Goal: Use online tool/utility: Utilize a website feature to perform a specific function

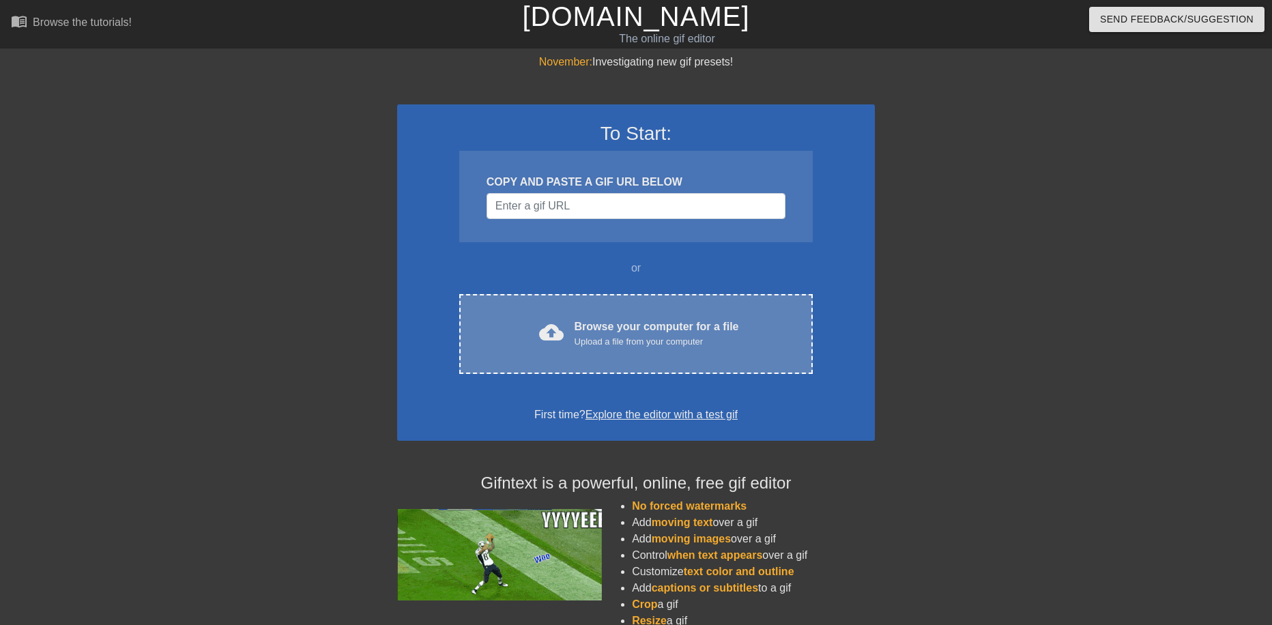
click at [618, 333] on div "Browse your computer for a file Upload a file from your computer" at bounding box center [657, 334] width 164 height 30
click at [683, 339] on div "Upload a file from your computer" at bounding box center [657, 342] width 164 height 14
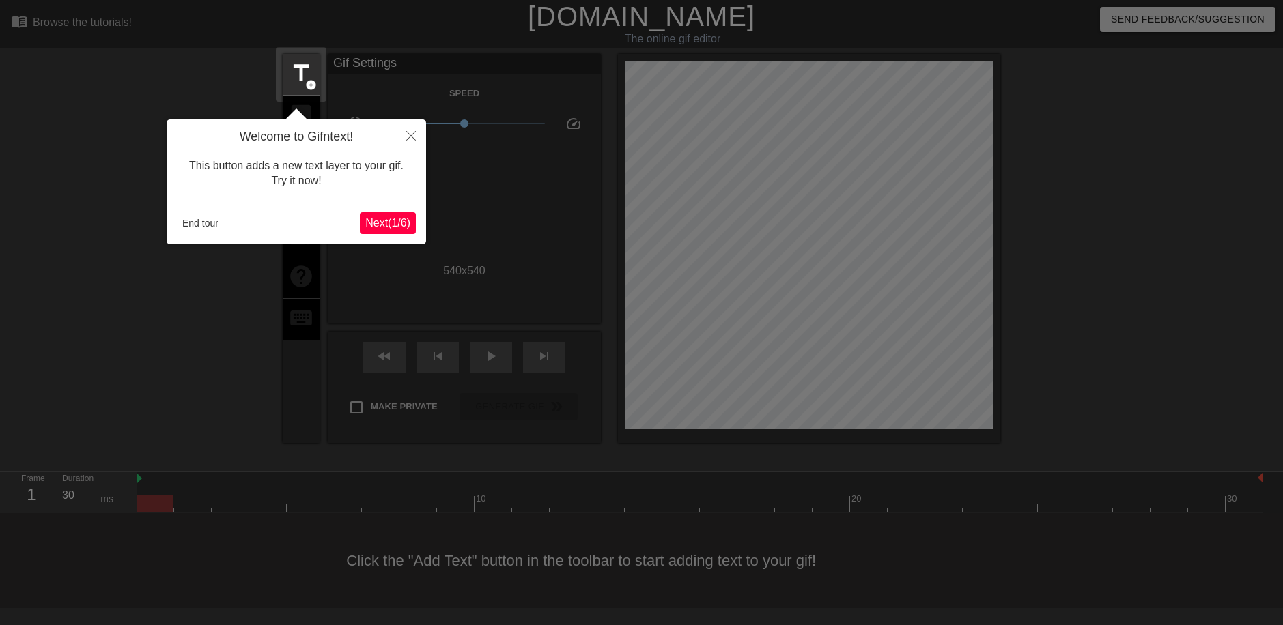
click at [380, 223] on span "Next ( 1 / 6 )" at bounding box center [387, 223] width 45 height 12
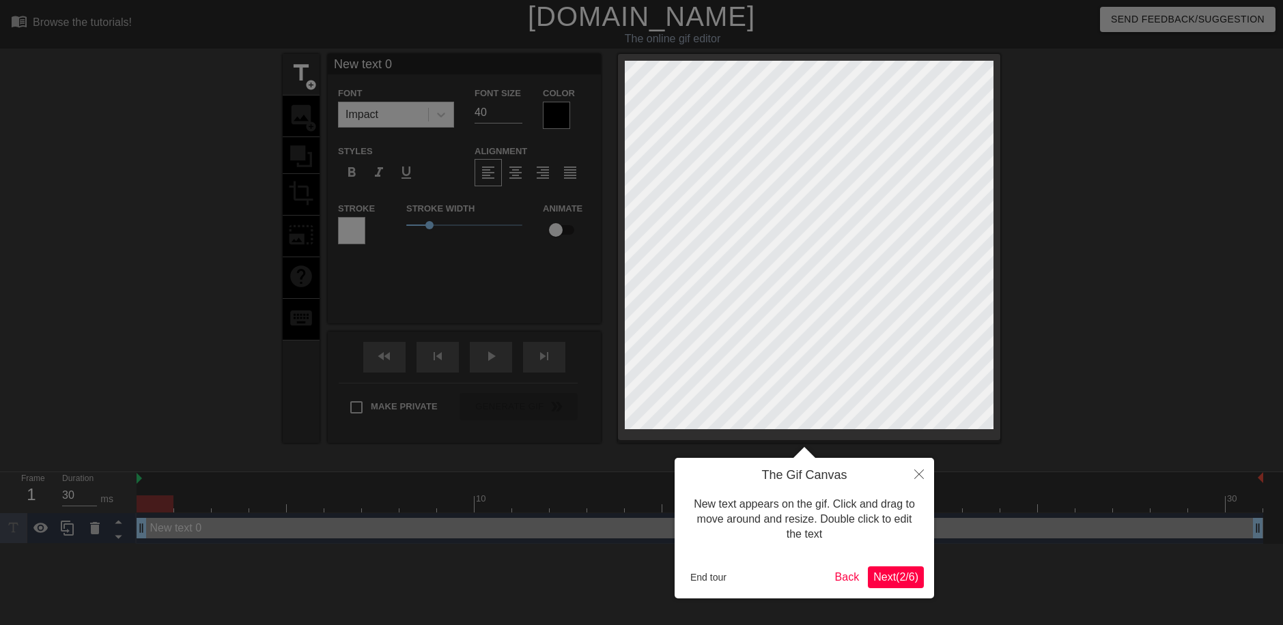
click at [868, 572] on button "Next ( 2 / 6 )" at bounding box center [896, 578] width 56 height 22
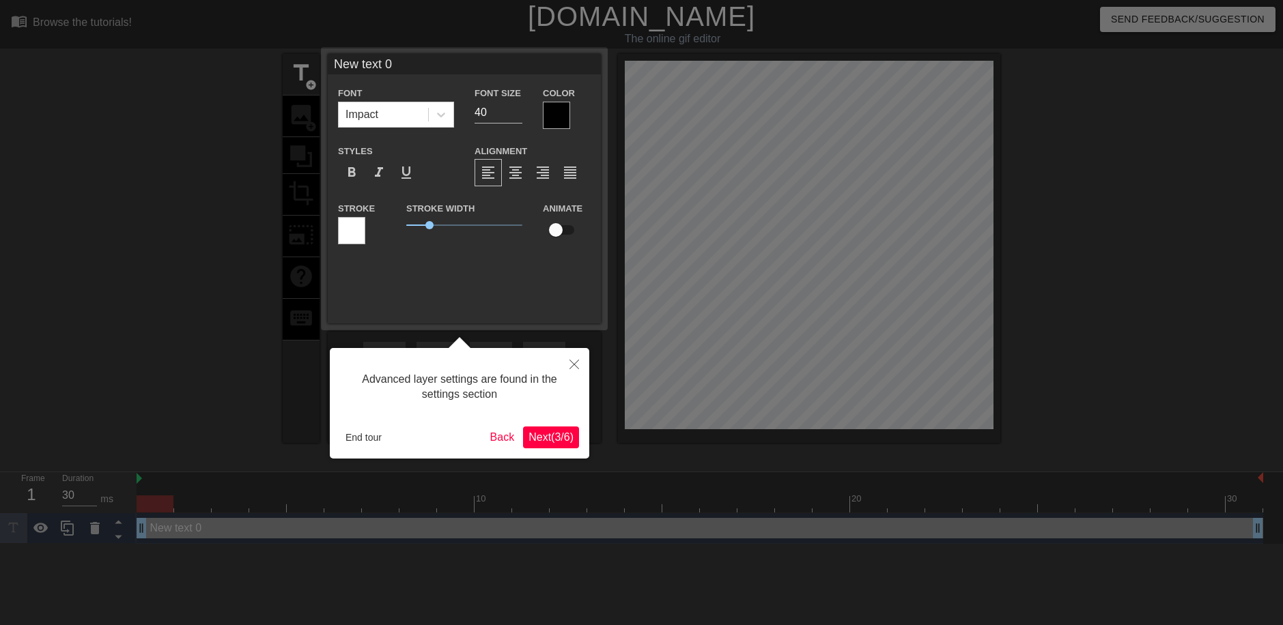
click at [560, 428] on button "Next ( 3 / 6 )" at bounding box center [551, 438] width 56 height 22
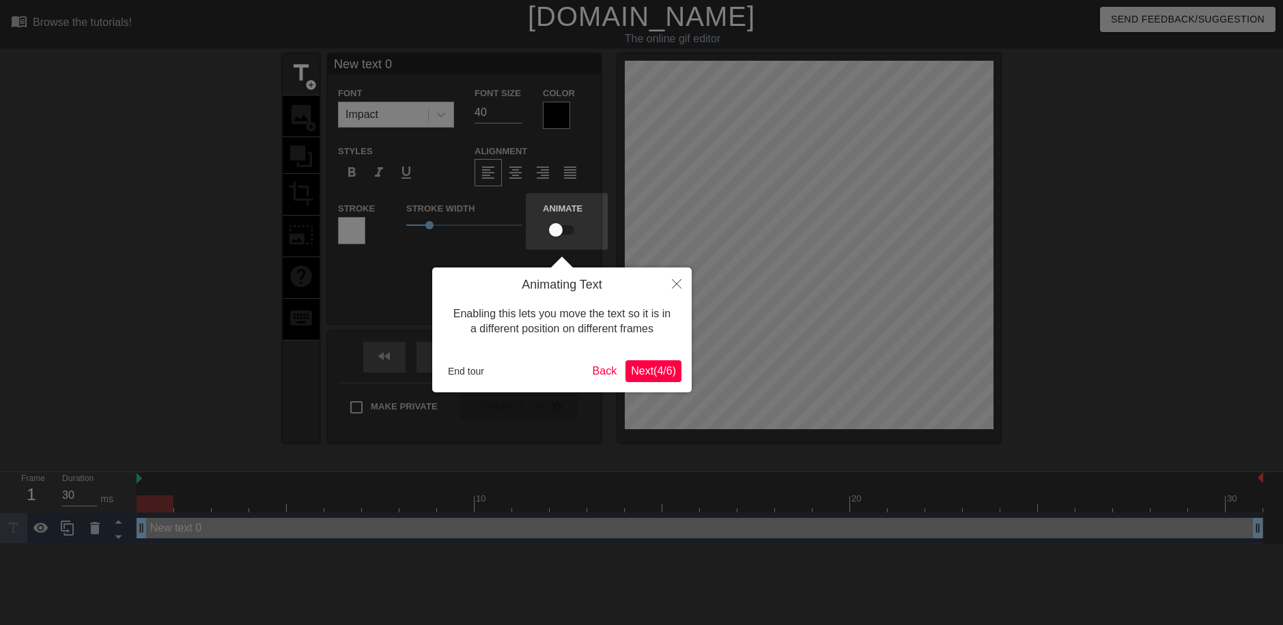
click at [637, 370] on span "Next ( 4 / 6 )" at bounding box center [653, 371] width 45 height 12
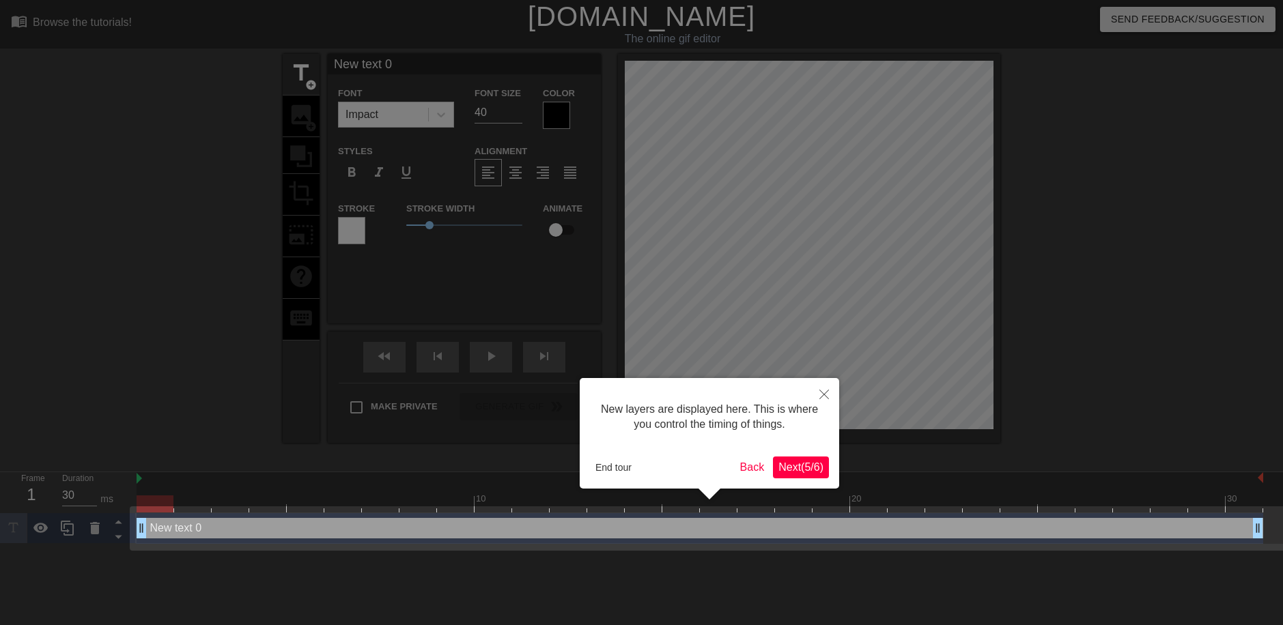
click at [797, 470] on span "Next ( 5 / 6 )" at bounding box center [800, 467] width 45 height 12
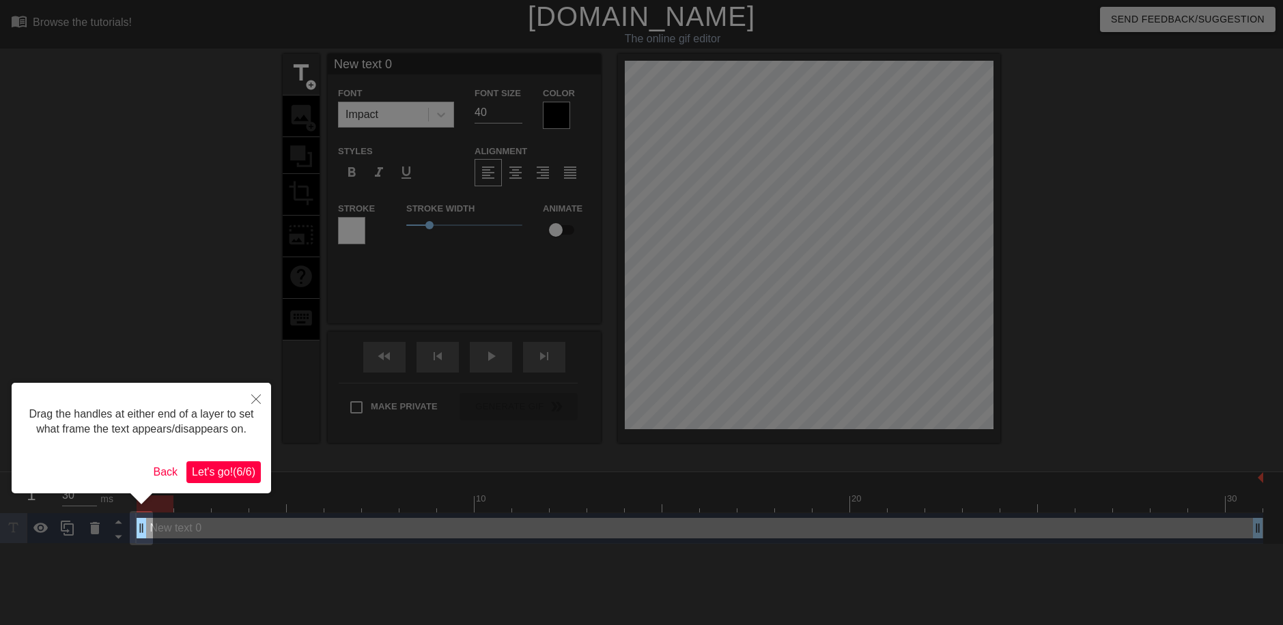
click at [228, 474] on span "Let's go! ( 6 / 6 )" at bounding box center [223, 472] width 63 height 12
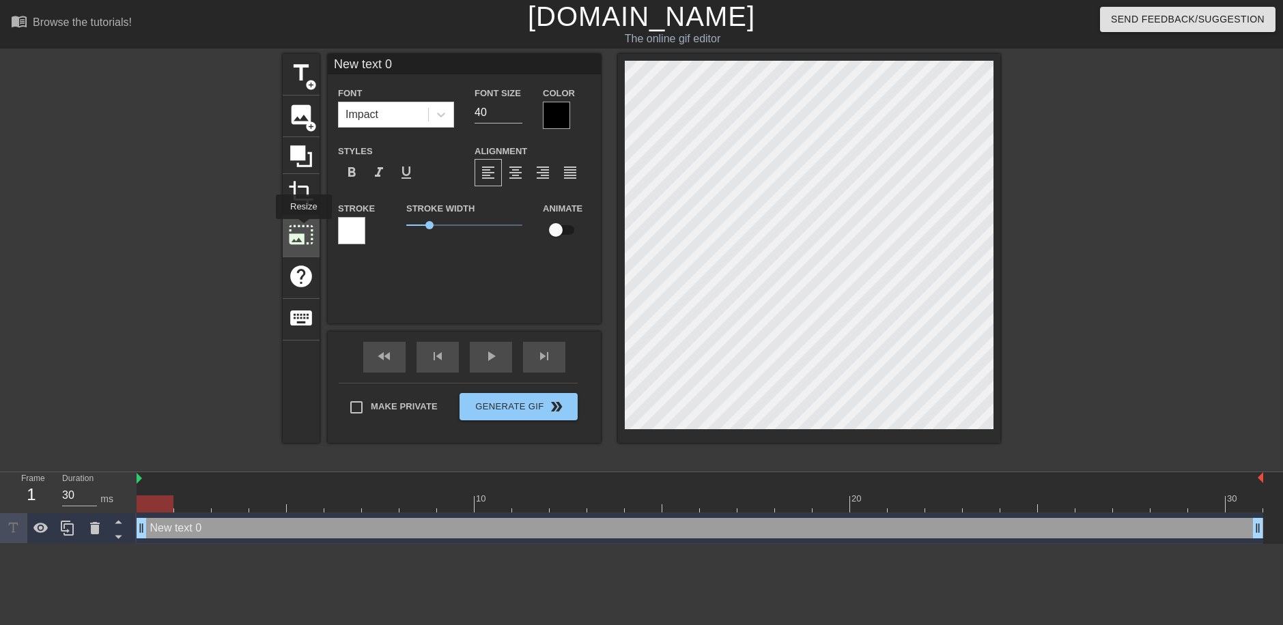
click at [302, 229] on span "photo_size_select_large" at bounding box center [301, 235] width 26 height 26
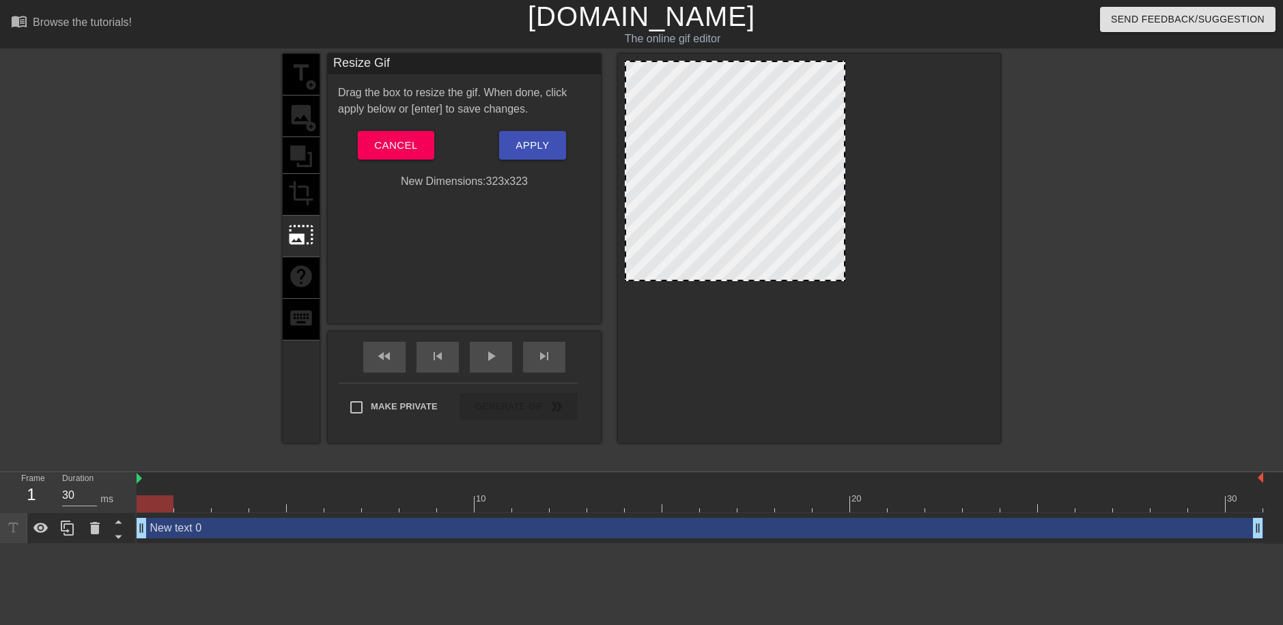
drag, startPoint x: 990, startPoint y: 424, endPoint x: 842, endPoint y: 279, distance: 207.1
click at [735, 171] on div at bounding box center [735, 171] width 220 height 220
click at [520, 143] on span "Apply" at bounding box center [531, 146] width 33 height 18
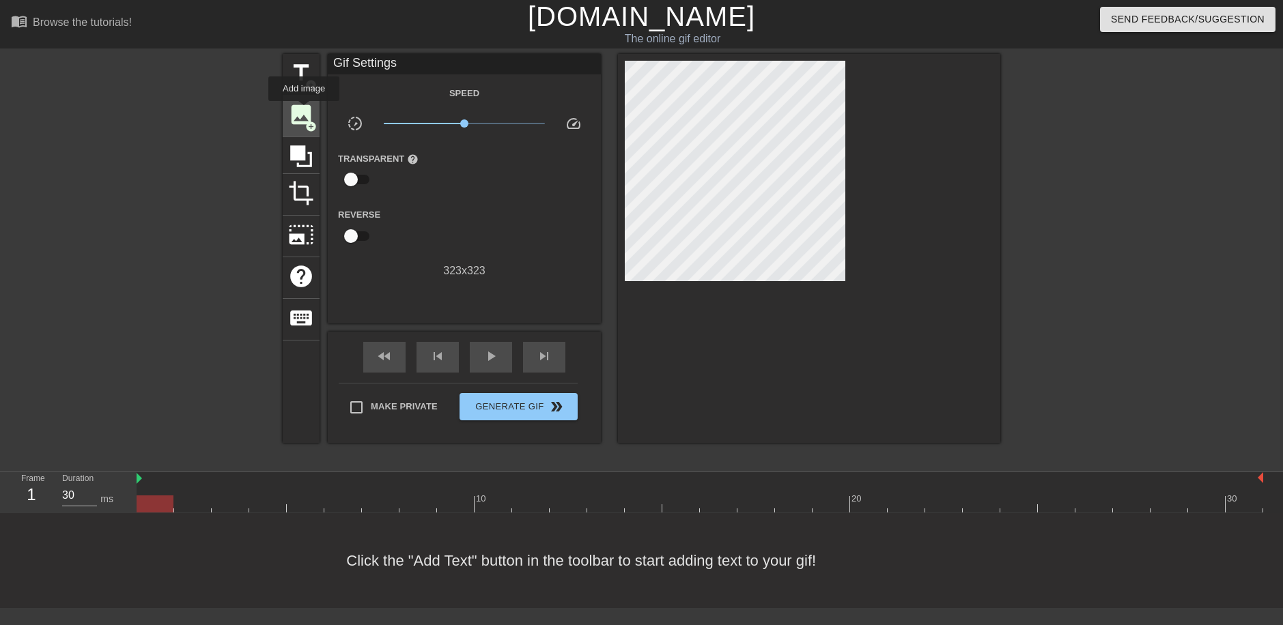
click at [304, 111] on span "image" at bounding box center [301, 115] width 26 height 26
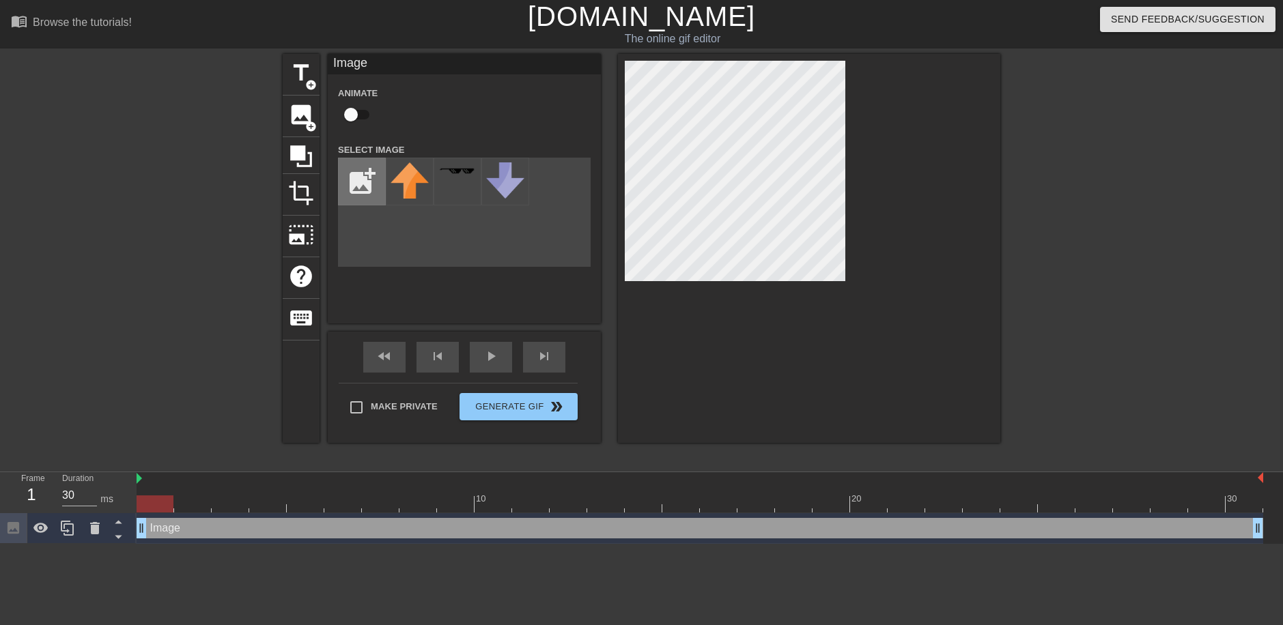
click at [384, 192] on input "file" at bounding box center [362, 181] width 46 height 46
type input "C:\fakepath\istockphoto-184988042-612x612.png"
click at [398, 188] on img at bounding box center [409, 181] width 38 height 38
click at [185, 528] on div "Image drag_handle drag_handle" at bounding box center [700, 528] width 1126 height 20
click at [358, 113] on input "checkbox" at bounding box center [351, 115] width 78 height 26
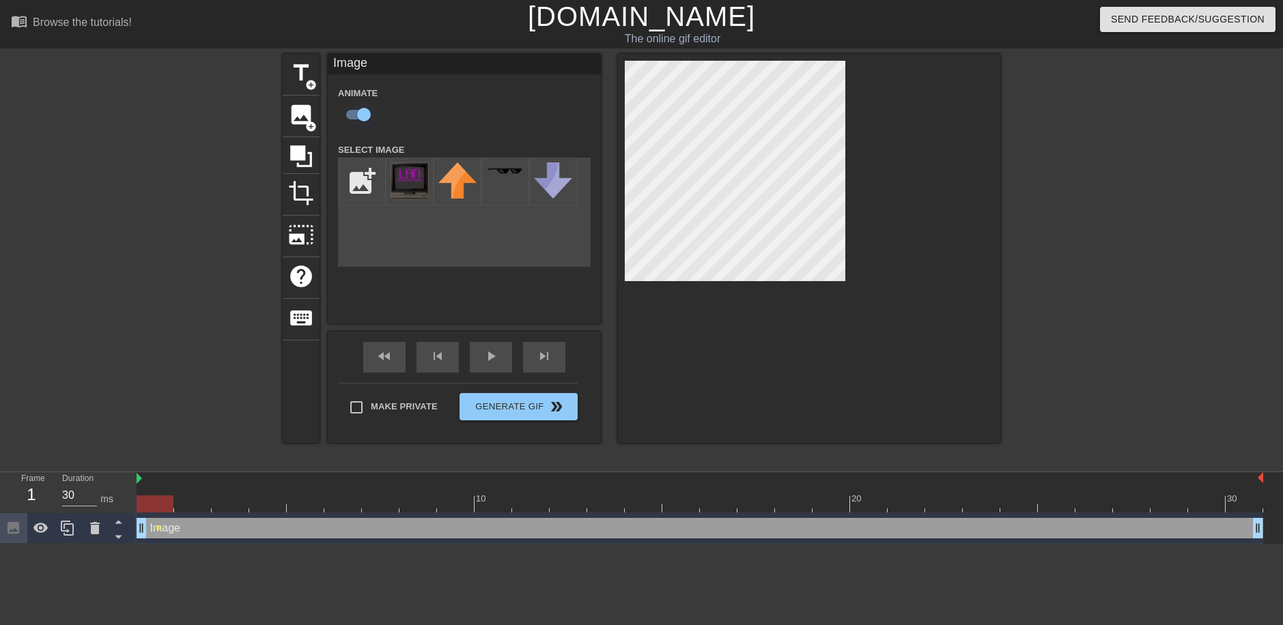
click at [358, 113] on input "checkbox" at bounding box center [364, 115] width 78 height 26
checkbox input "false"
click at [300, 201] on span "crop" at bounding box center [301, 193] width 26 height 26
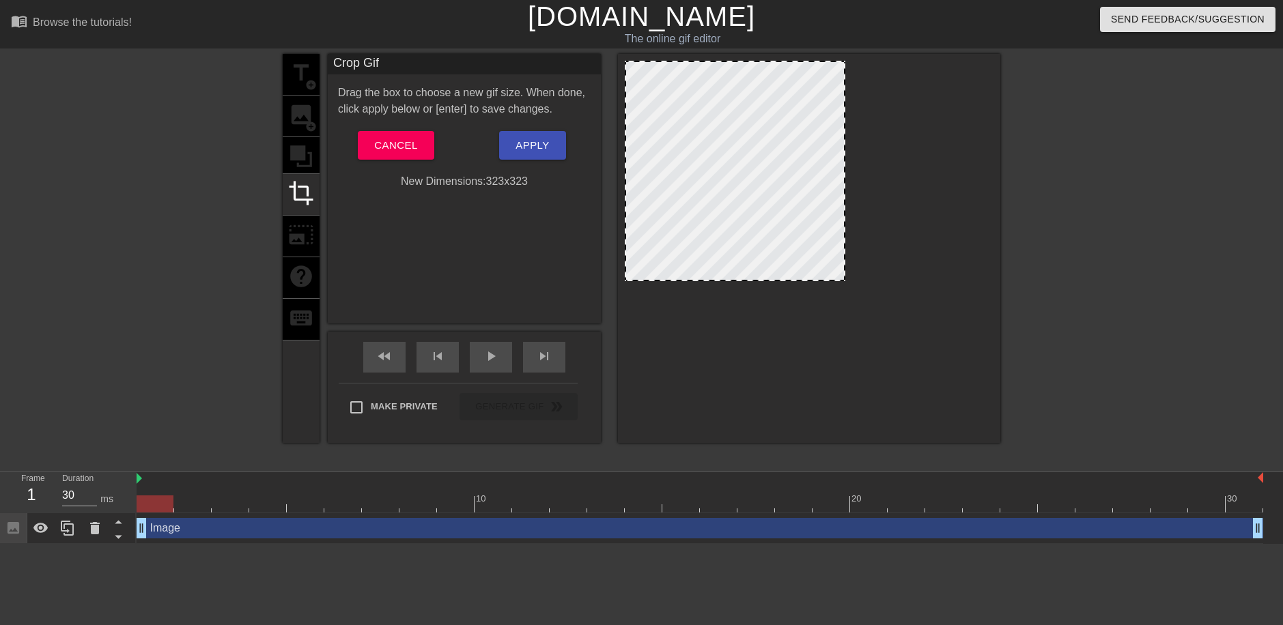
click at [878, 313] on div at bounding box center [809, 245] width 369 height 369
click at [302, 231] on div "title add_circle image add_circle crop photo_size_select_large help keyboard" at bounding box center [301, 248] width 37 height 389
click at [412, 150] on span "Cancel" at bounding box center [395, 146] width 43 height 18
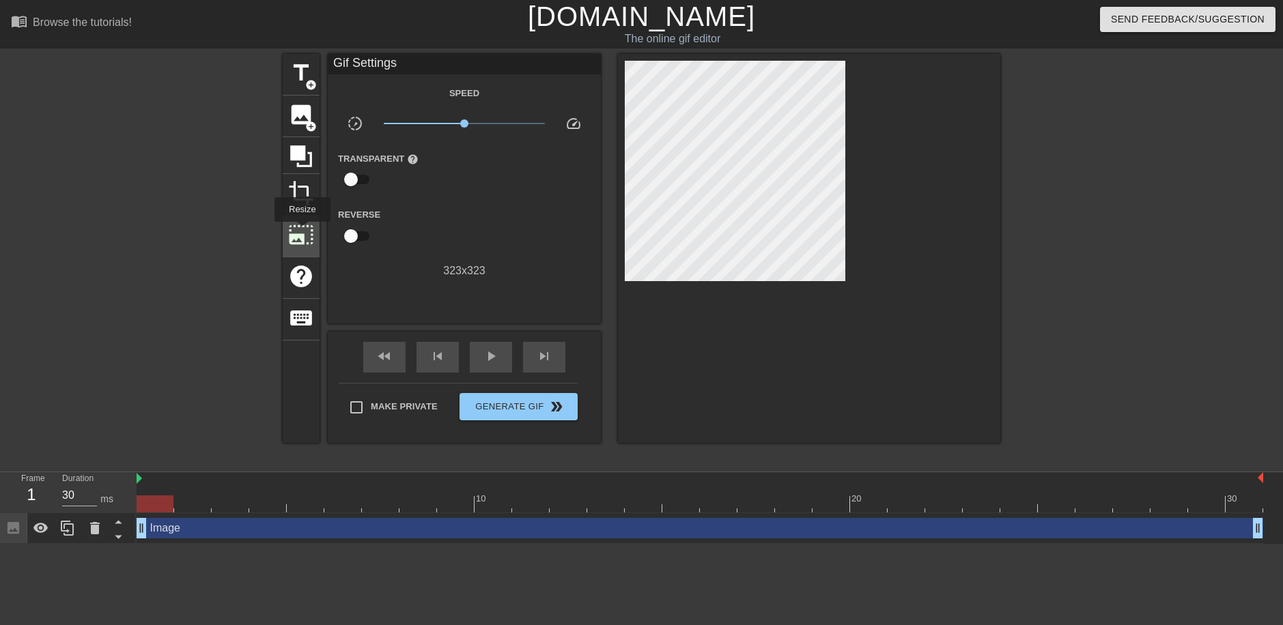
click at [301, 232] on span "photo_size_select_large" at bounding box center [301, 235] width 26 height 26
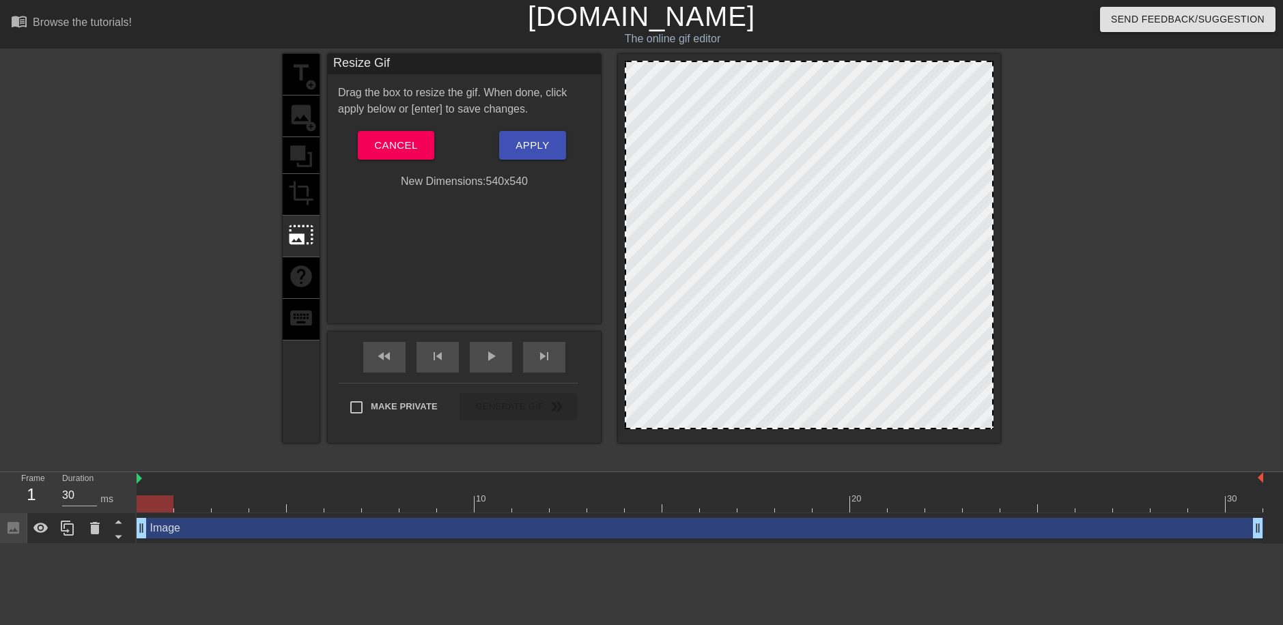
drag, startPoint x: 846, startPoint y: 281, endPoint x: 964, endPoint y: 433, distance: 192.6
click at [964, 433] on div at bounding box center [809, 248] width 382 height 389
click at [827, 362] on div at bounding box center [809, 245] width 369 height 369
click at [556, 146] on button "Apply" at bounding box center [532, 145] width 66 height 29
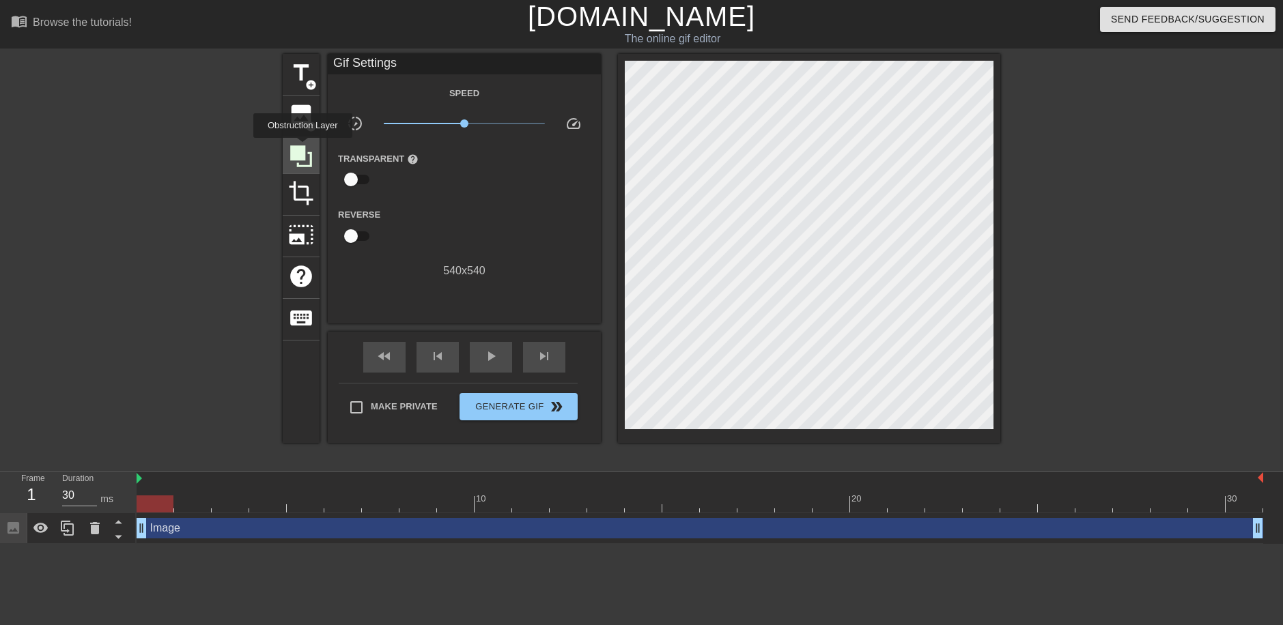
click at [302, 147] on icon at bounding box center [301, 156] width 22 height 22
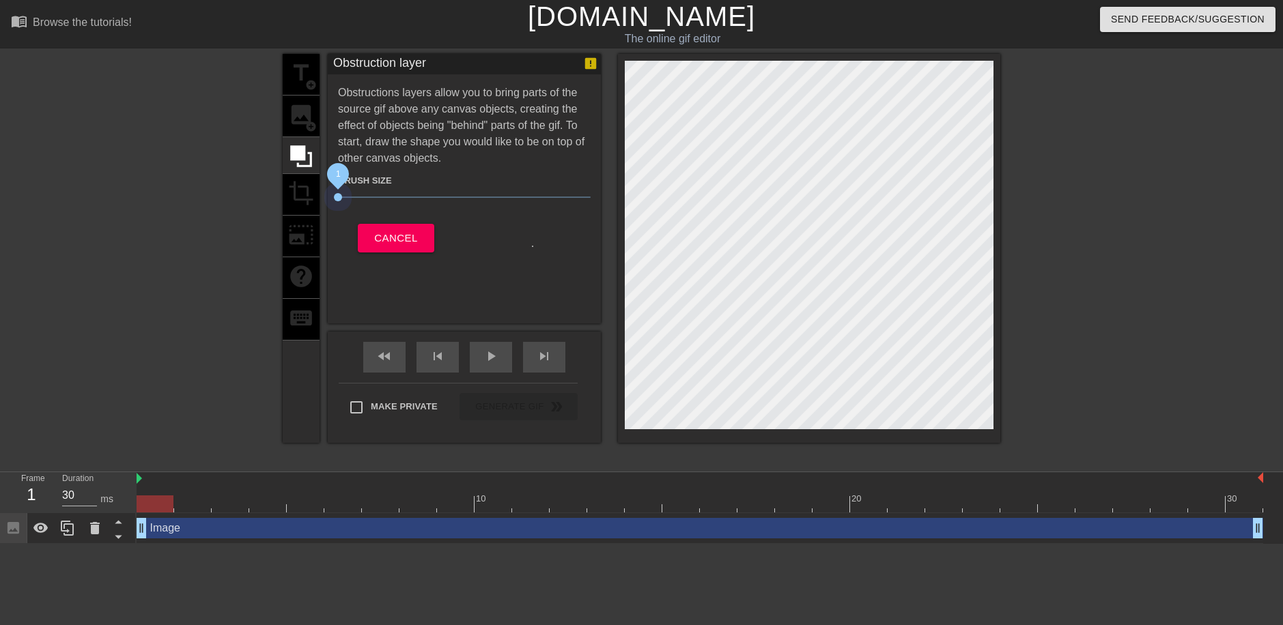
drag, startPoint x: 419, startPoint y: 199, endPoint x: 322, endPoint y: 192, distance: 97.2
click at [322, 192] on div "title add_circle image add_circle crop photo_size_select_large help keyboard Ob…" at bounding box center [641, 248] width 717 height 389
click at [391, 241] on span "Cancel" at bounding box center [395, 238] width 43 height 18
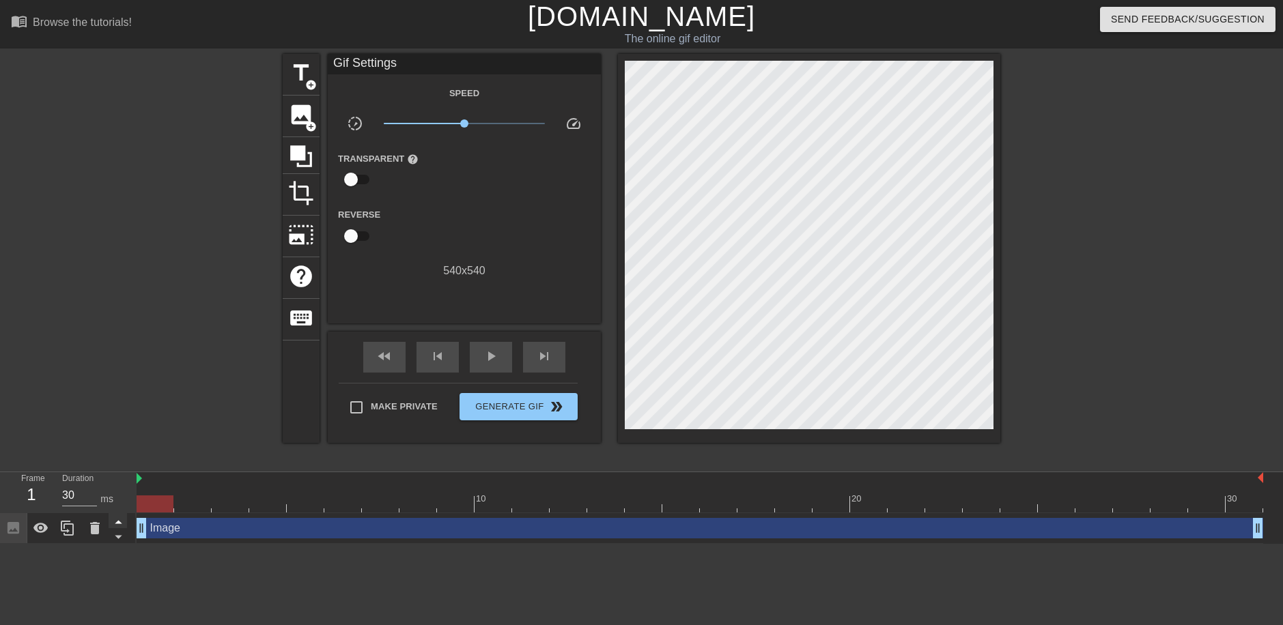
click at [120, 519] on icon at bounding box center [118, 521] width 17 height 17
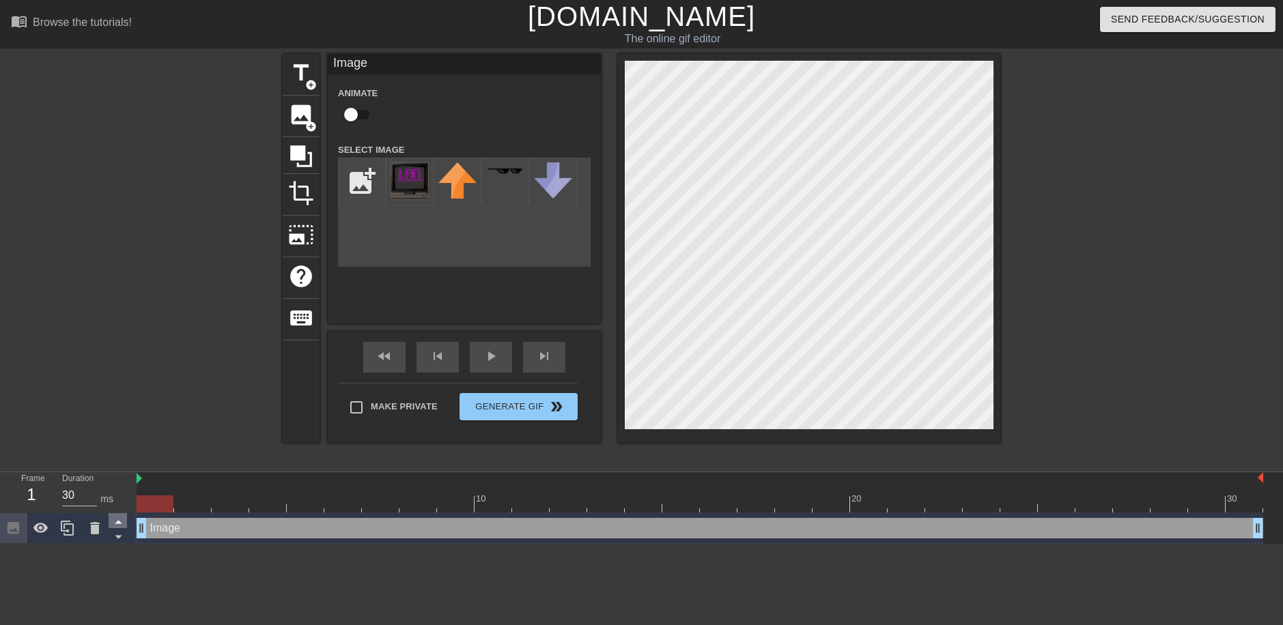
click at [120, 523] on icon at bounding box center [118, 521] width 17 height 17
click at [119, 539] on icon at bounding box center [118, 536] width 17 height 17
click at [154, 501] on div at bounding box center [155, 504] width 37 height 17
click at [44, 529] on icon at bounding box center [41, 528] width 16 height 16
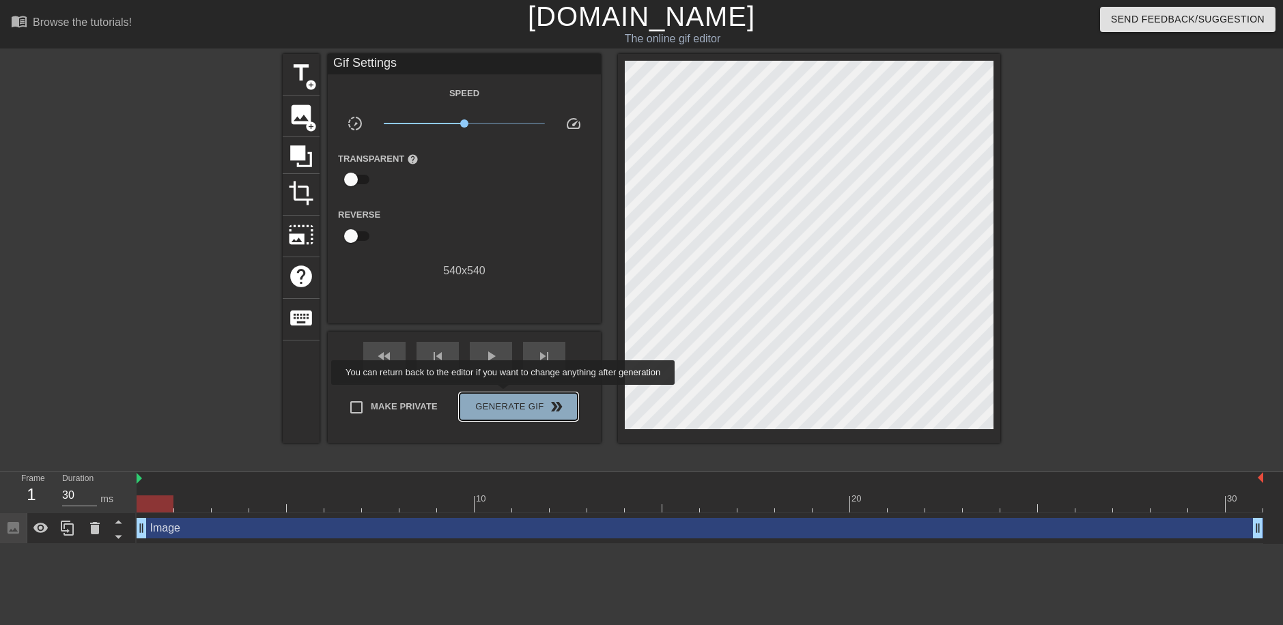
click at [504, 395] on button "Generate Gif double_arrow" at bounding box center [518, 406] width 118 height 27
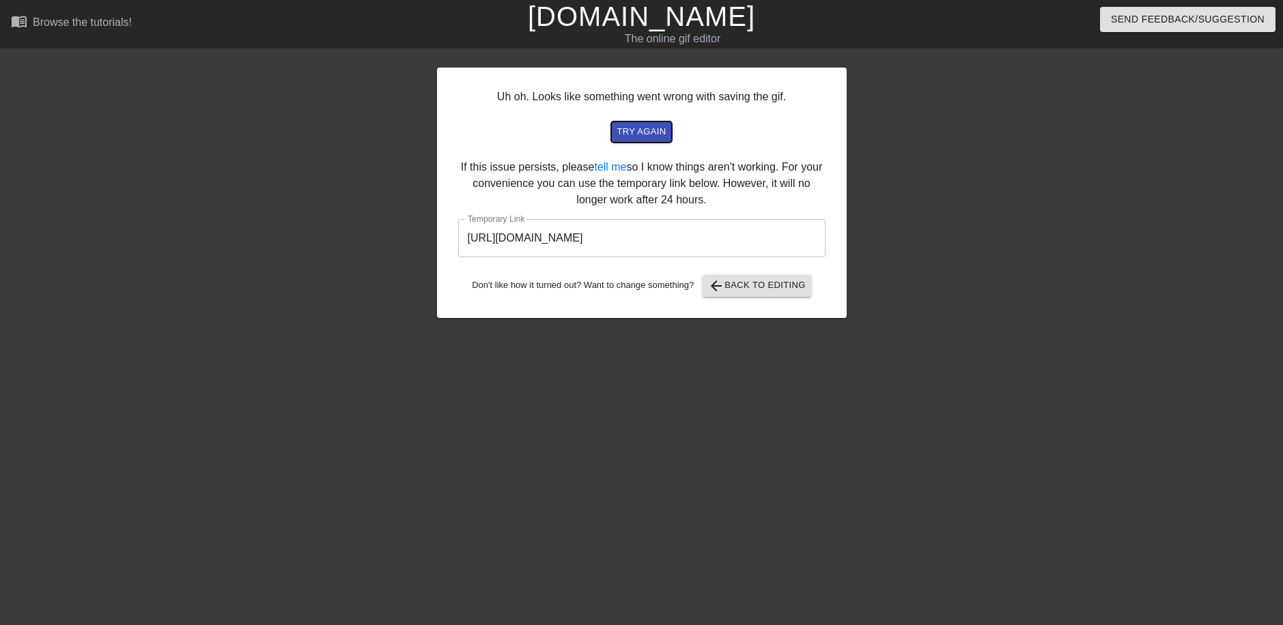
drag, startPoint x: 618, startPoint y: 141, endPoint x: 615, endPoint y: 149, distance: 8.2
click at [618, 149] on div "Uh oh. Looks like something went wrong with saving the gif. try again If this i…" at bounding box center [642, 193] width 410 height 251
click at [631, 134] on span "try again" at bounding box center [640, 132] width 49 height 16
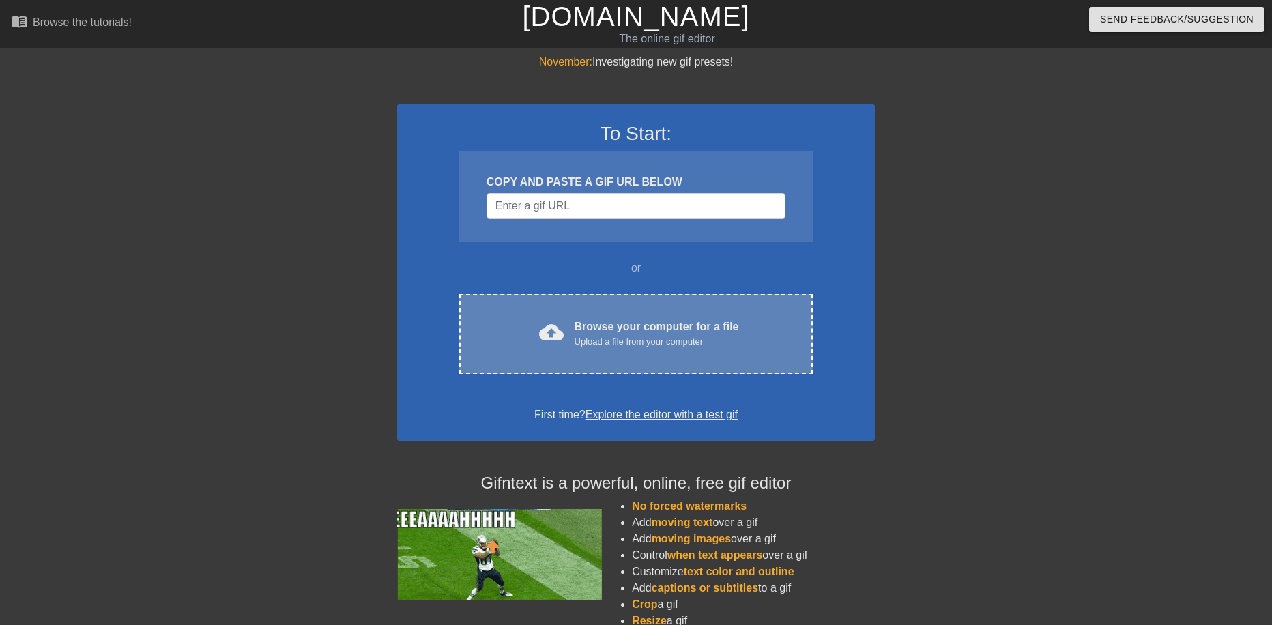
click at [614, 321] on div "Browse your computer for a file Upload a file from your computer" at bounding box center [657, 334] width 164 height 30
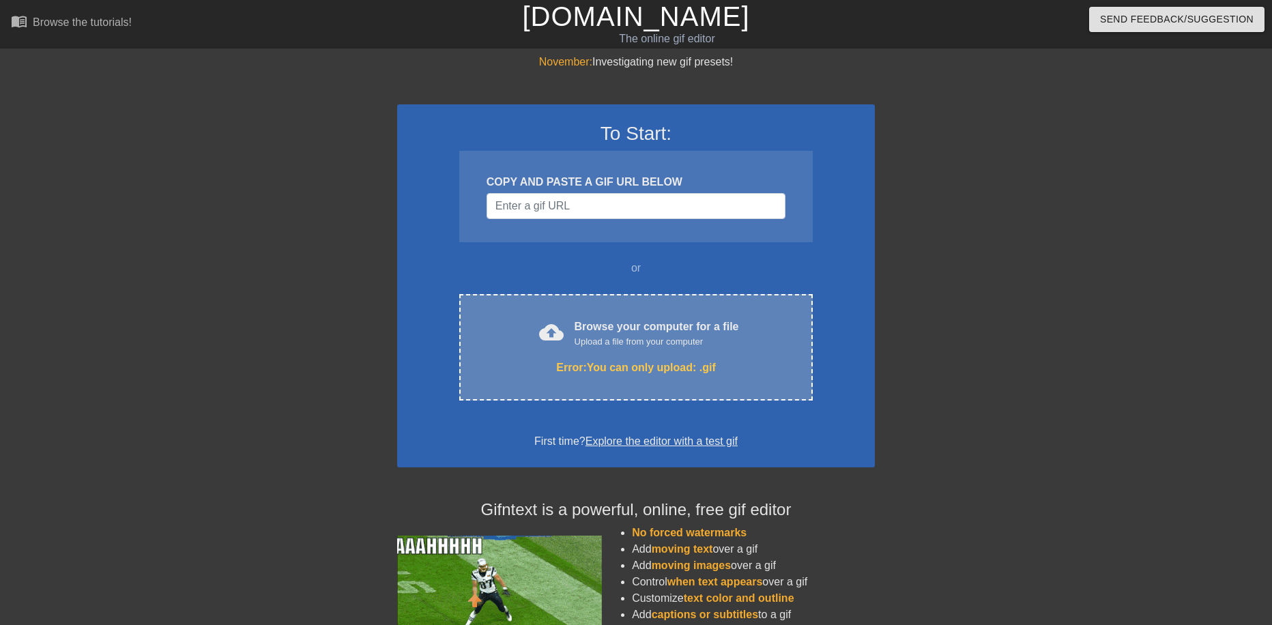
click at [705, 341] on div "Upload a file from your computer" at bounding box center [657, 342] width 164 height 14
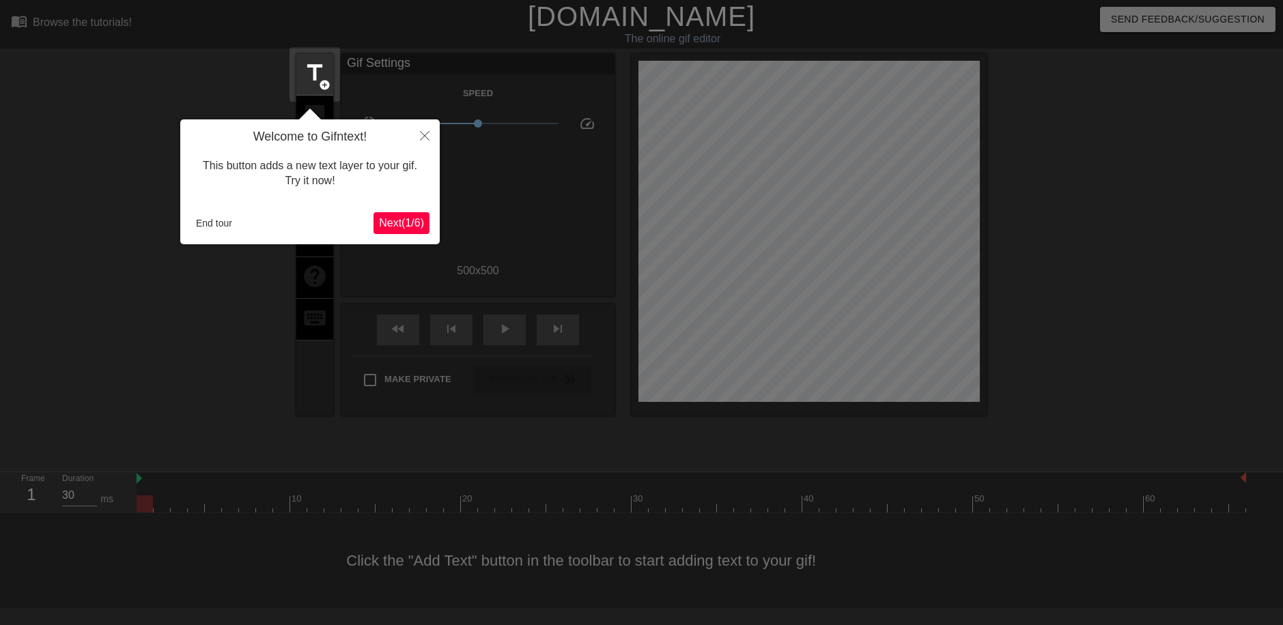
click at [410, 229] on span "Next ( 1 / 6 )" at bounding box center [401, 223] width 45 height 12
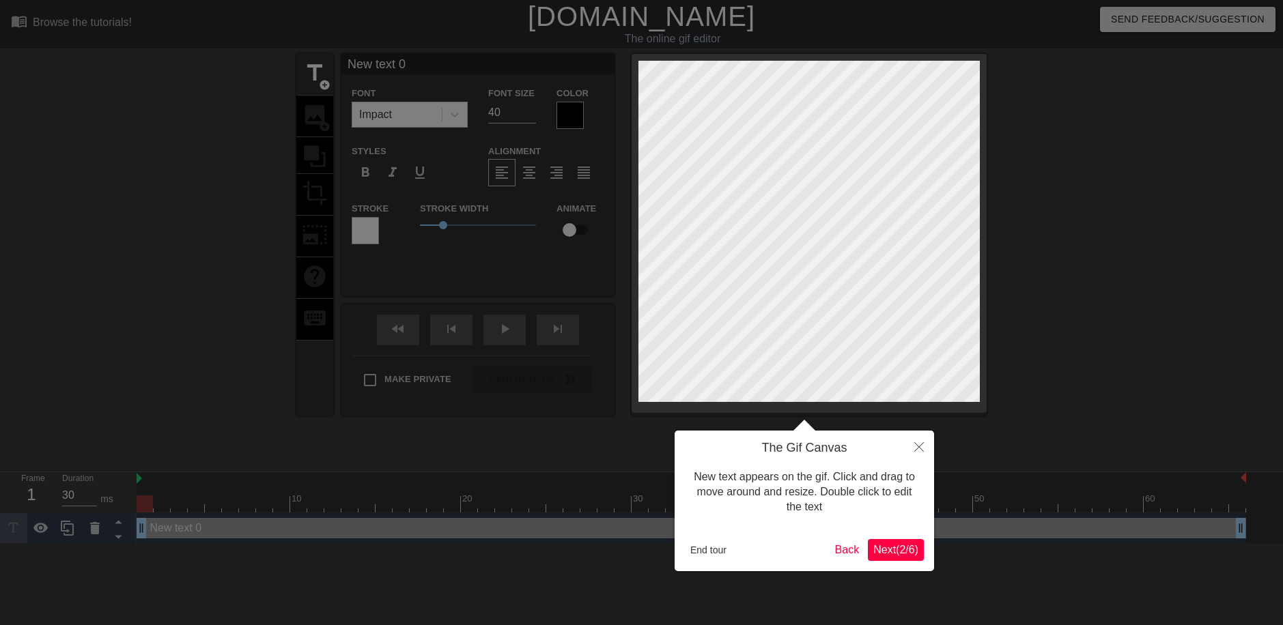
click at [889, 546] on span "Next ( 2 / 6 )" at bounding box center [895, 550] width 45 height 12
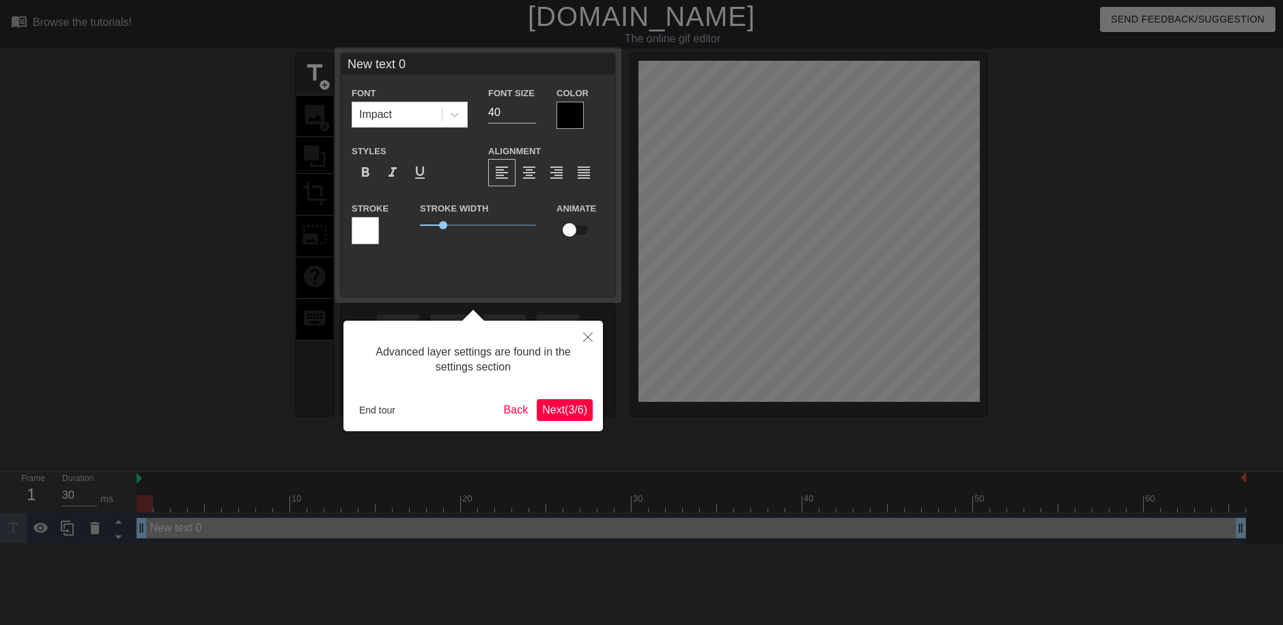
click at [566, 412] on span "Next ( 3 / 6 )" at bounding box center [564, 410] width 45 height 12
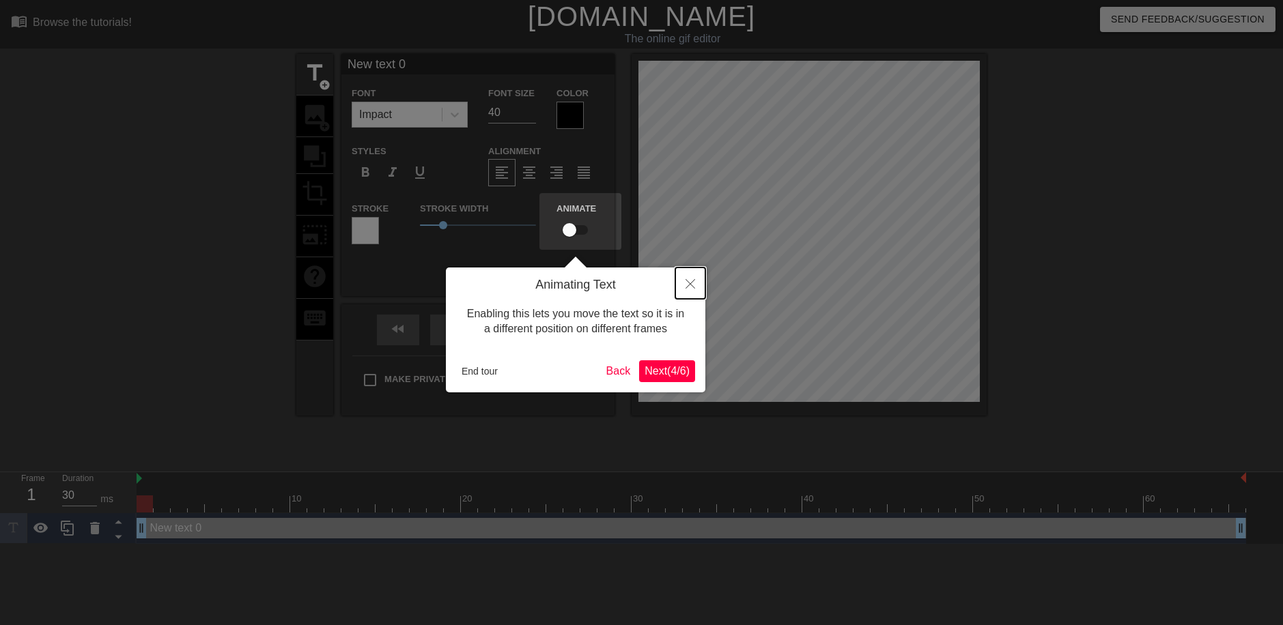
click at [687, 286] on icon "Close" at bounding box center [690, 284] width 10 height 10
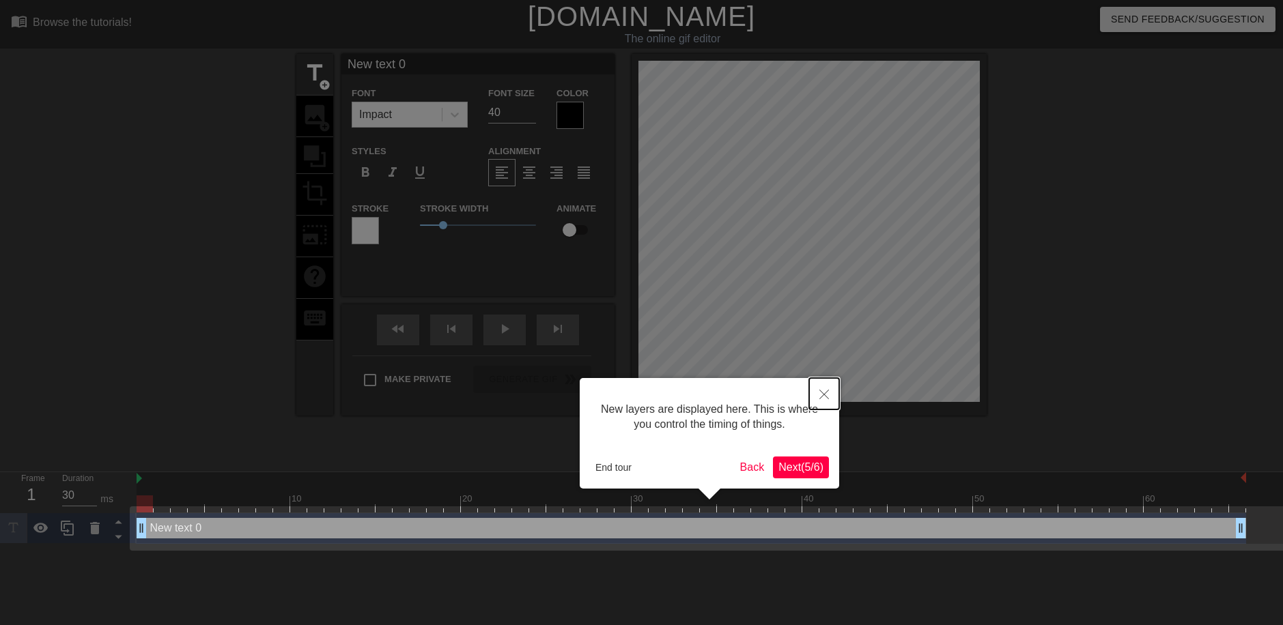
click at [821, 391] on button "Close" at bounding box center [824, 393] width 30 height 31
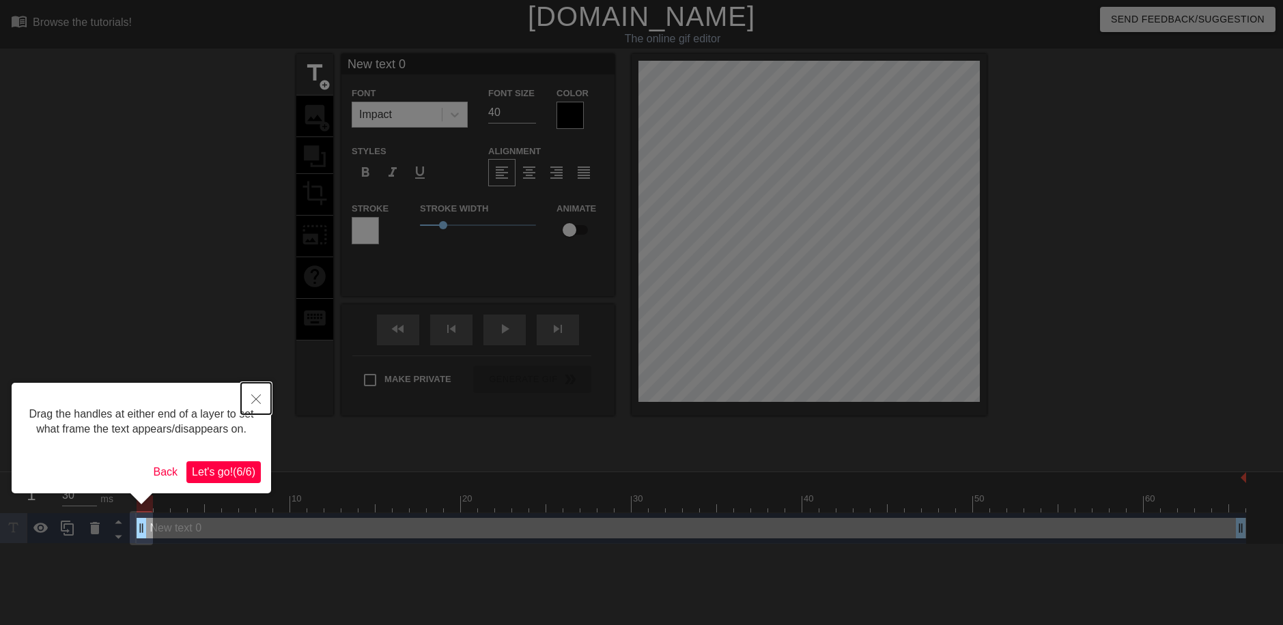
click at [263, 398] on button "Close" at bounding box center [256, 398] width 30 height 31
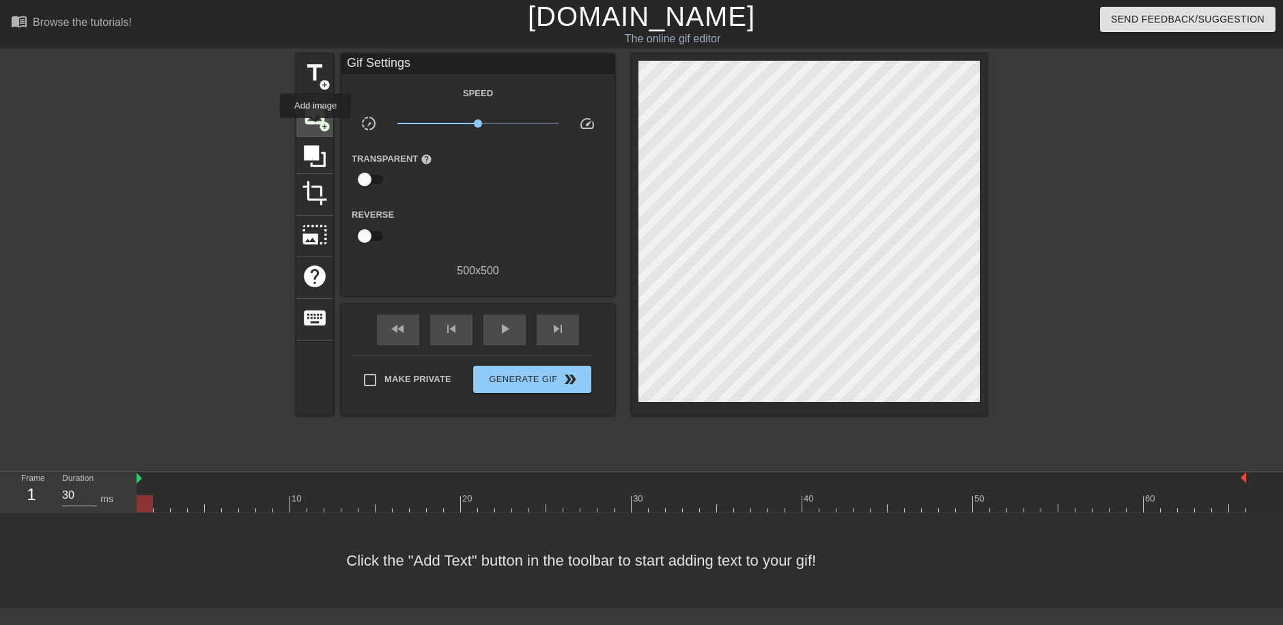
click at [315, 128] on div "image add_circle" at bounding box center [314, 117] width 37 height 42
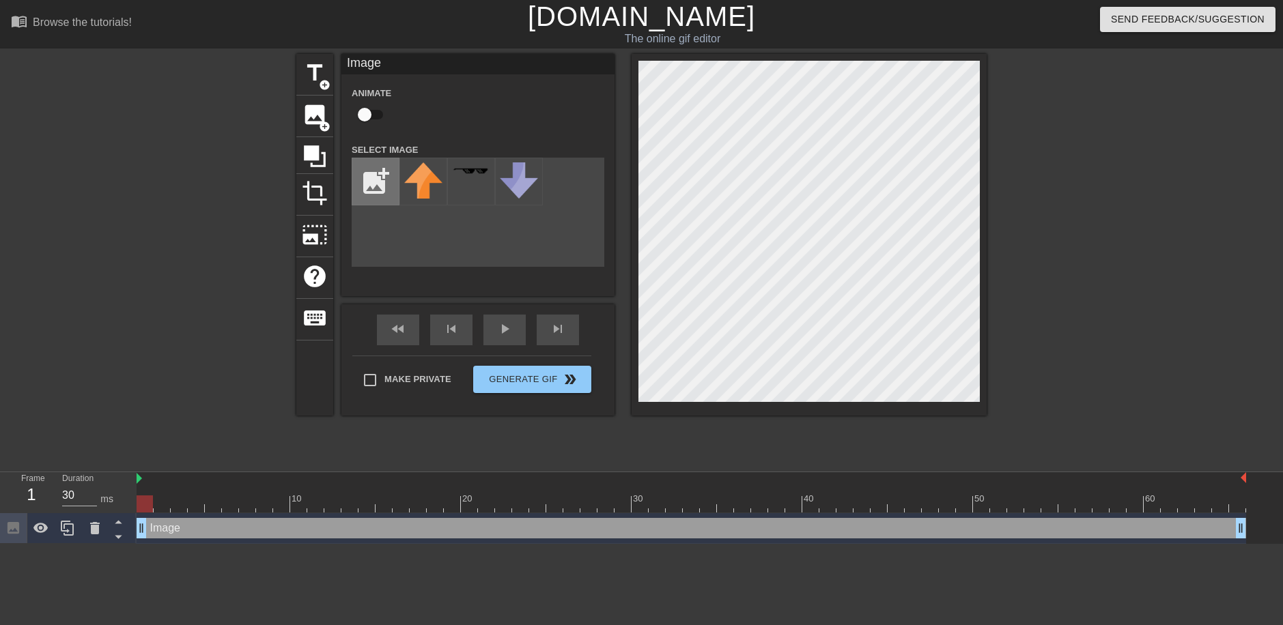
click at [374, 180] on input "file" at bounding box center [375, 181] width 46 height 46
type input "C:\fakepath\666.png"
click at [419, 179] on img at bounding box center [423, 184] width 38 height 44
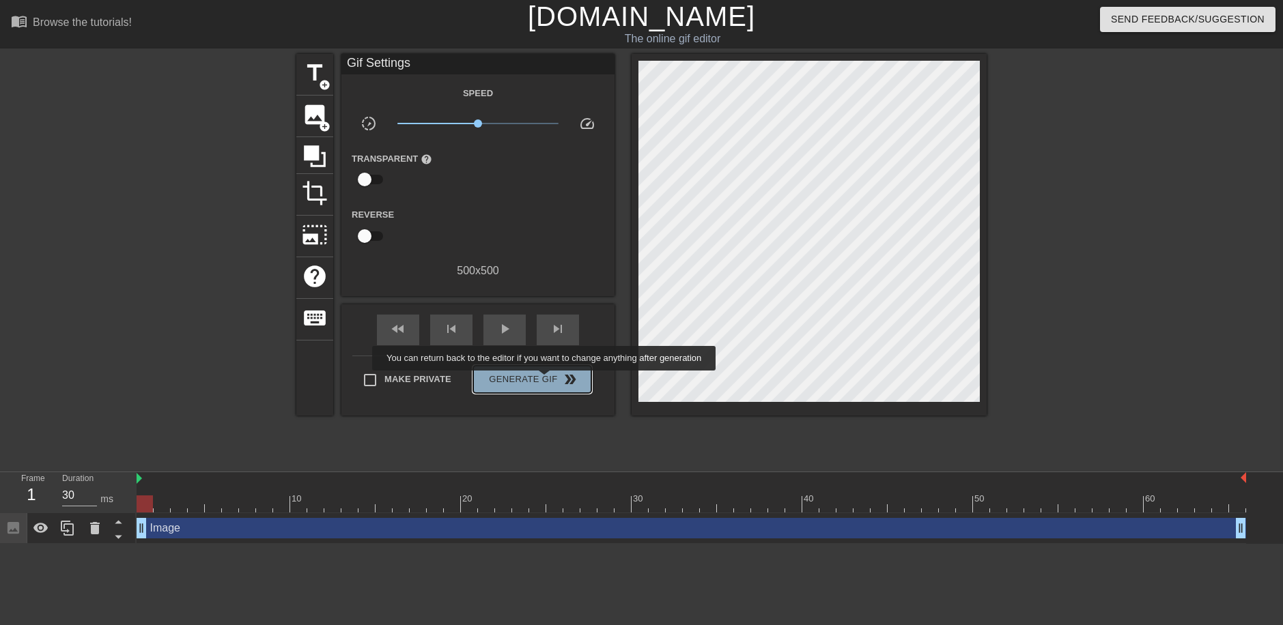
click at [545, 380] on span "Generate Gif double_arrow" at bounding box center [531, 379] width 107 height 16
